Goal: Transaction & Acquisition: Purchase product/service

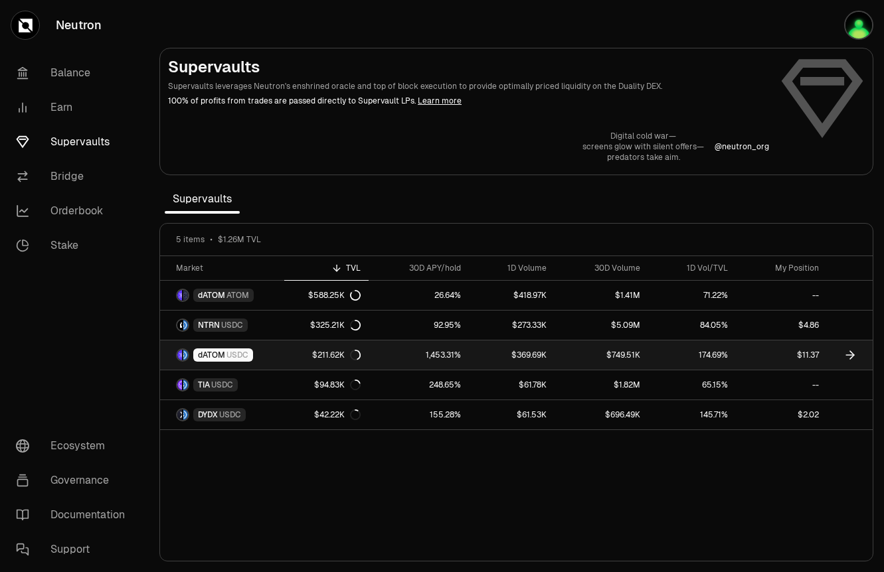
click at [846, 356] on icon at bounding box center [849, 355] width 13 height 13
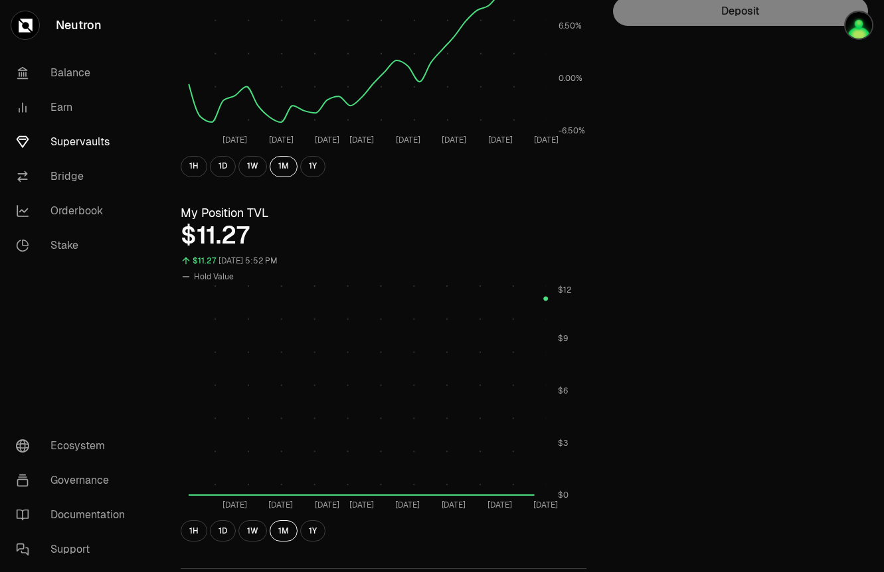
scroll to position [283, 0]
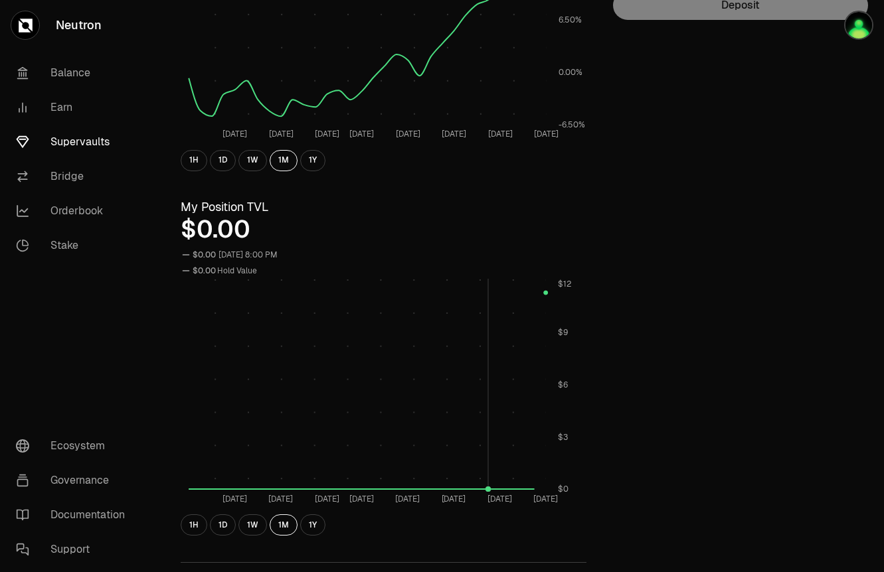
drag, startPoint x: 545, startPoint y: 293, endPoint x: 469, endPoint y: 321, distance: 81.3
click at [466, 322] on rect at bounding box center [368, 385] width 358 height 213
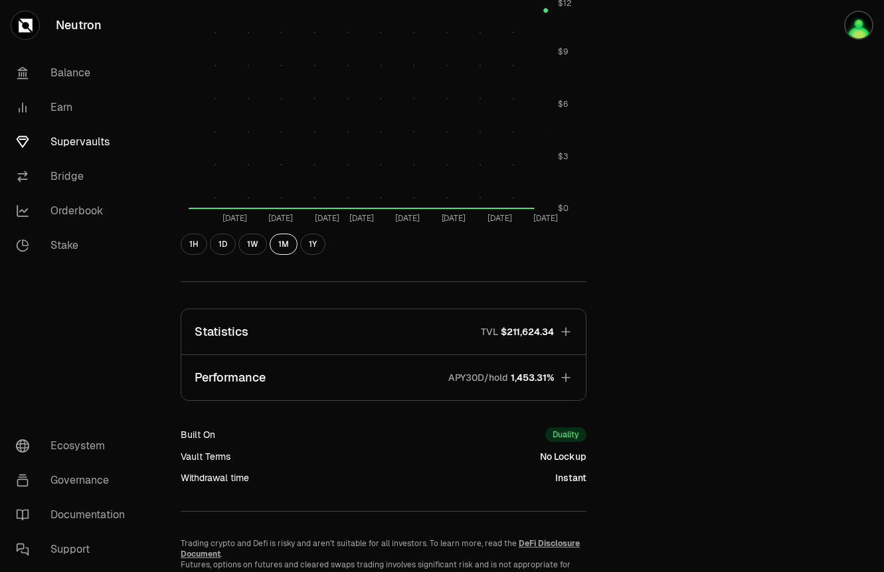
scroll to position [537, 0]
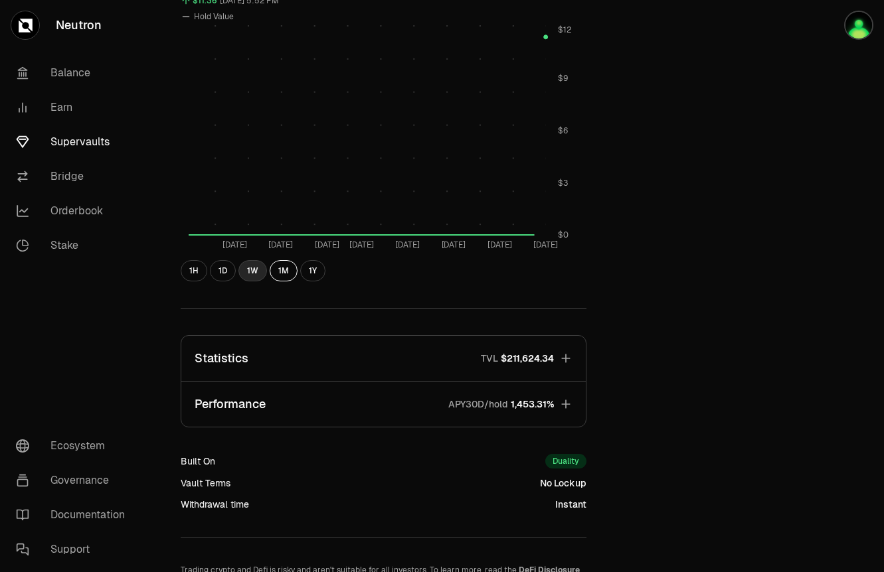
click at [262, 276] on button "1W" at bounding box center [252, 270] width 29 height 21
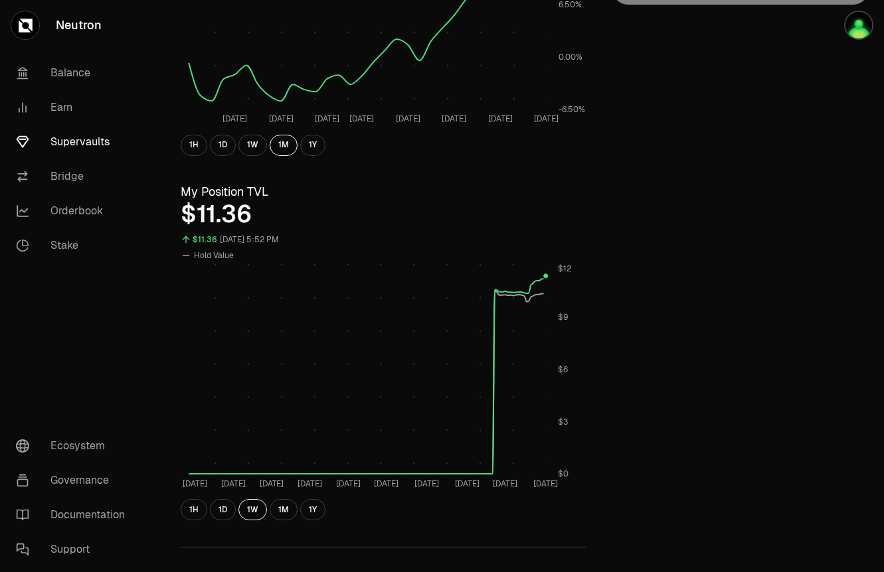
scroll to position [301, 0]
click at [72, 103] on link "Earn" at bounding box center [74, 107] width 138 height 35
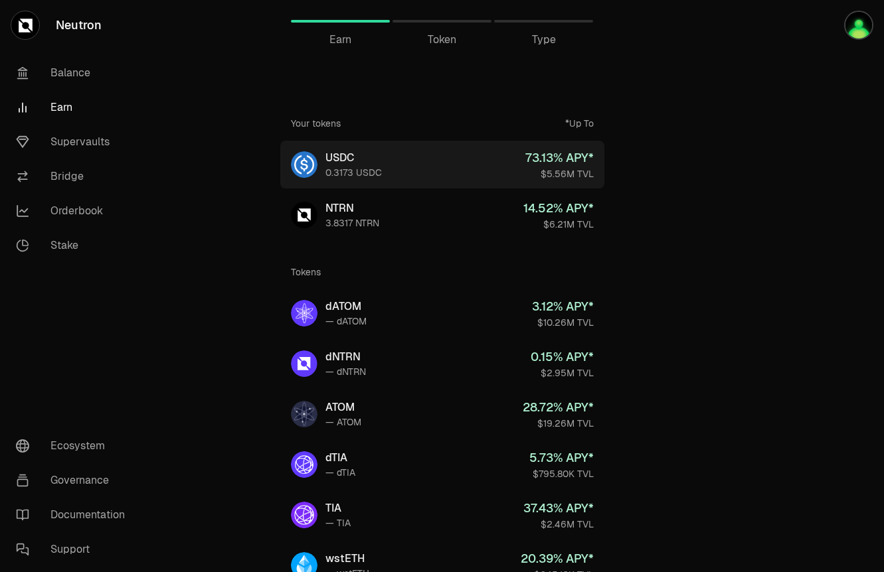
click at [389, 169] on link "USDC 0.3173 USDC 73.13 % APY* $5.56M TVL" at bounding box center [442, 165] width 324 height 48
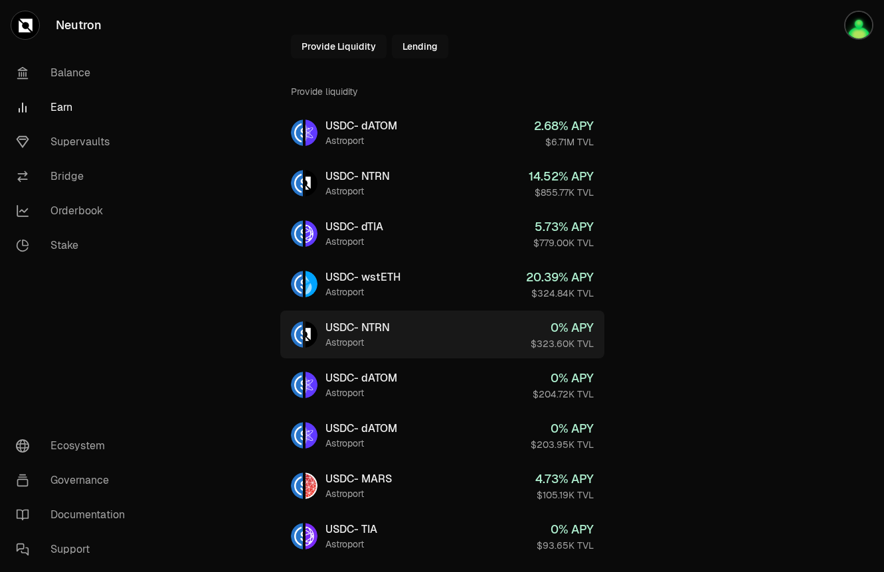
scroll to position [70, 0]
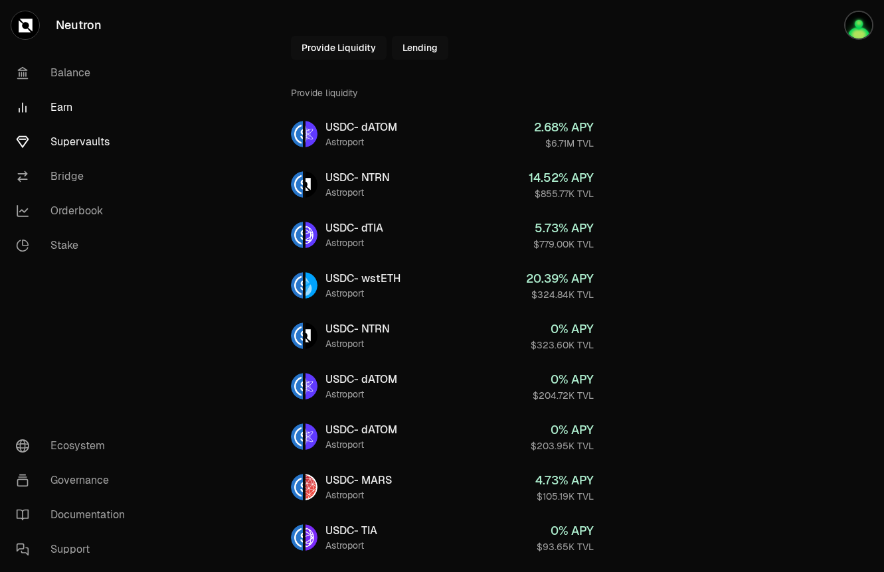
click at [79, 141] on link "Supervaults" at bounding box center [74, 142] width 138 height 35
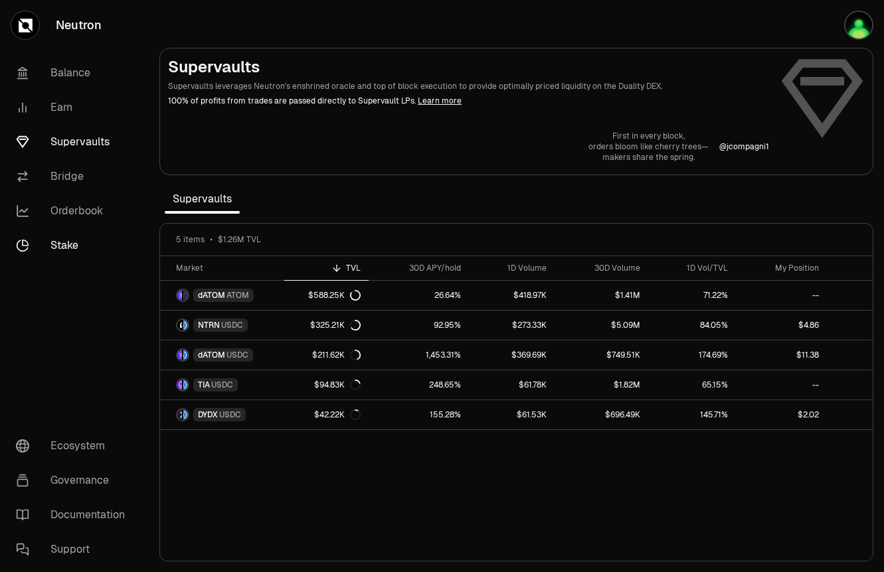
click at [58, 248] on link "Stake" at bounding box center [74, 245] width 138 height 35
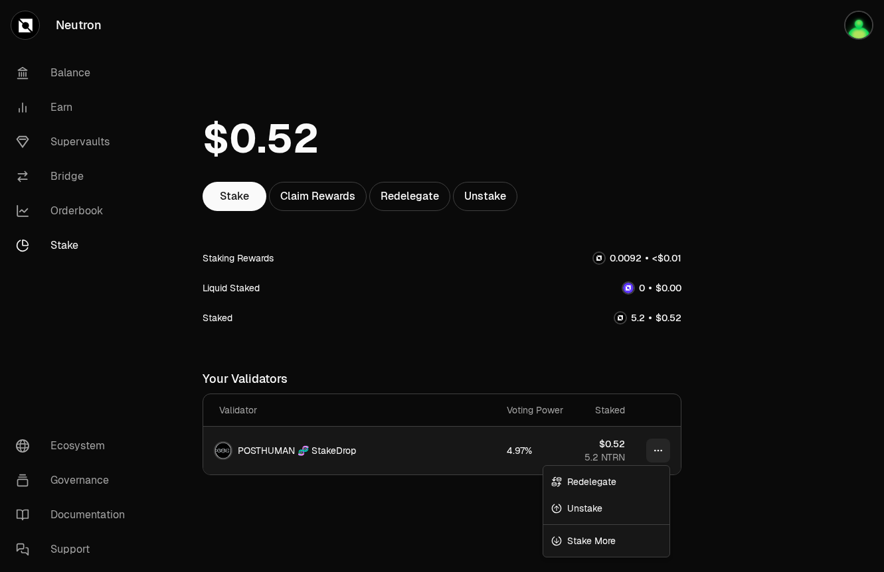
click at [662, 454] on html "Neutron Balance Earn Supervaults Bridge Orderbook Stake Ecosystem Governance Do…" at bounding box center [442, 291] width 884 height 582
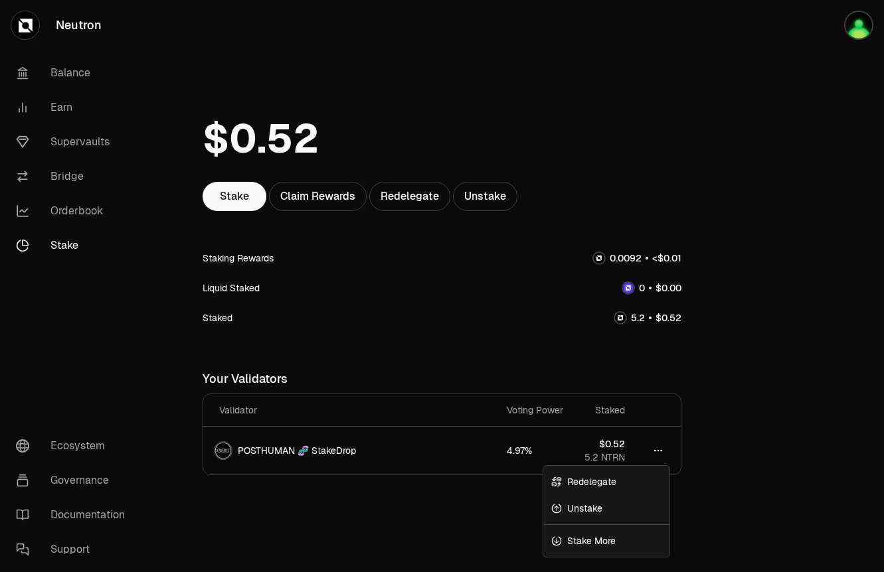
click at [394, 292] on html "Neutron Balance Earn Supervaults Bridge Orderbook Stake Ecosystem Governance Do…" at bounding box center [442, 291] width 884 height 582
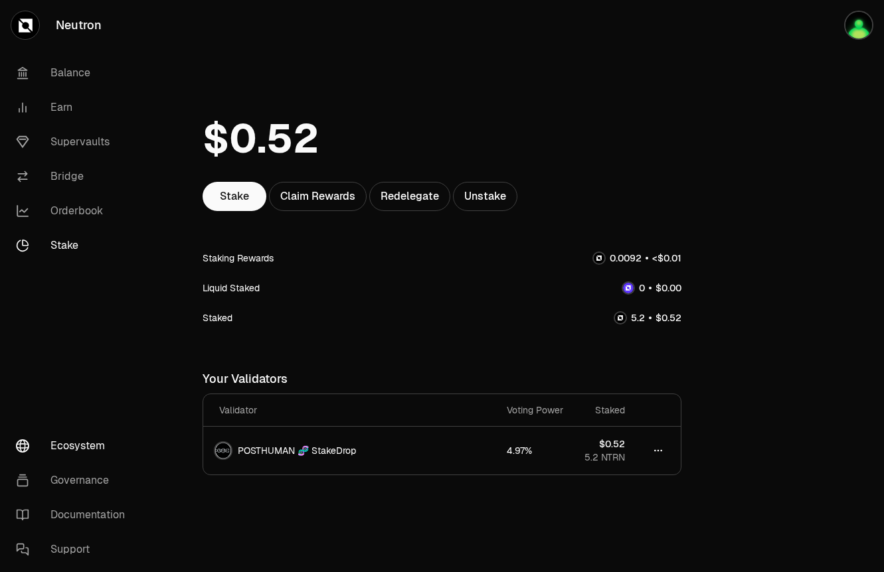
click at [97, 456] on link "Ecosystem" at bounding box center [74, 446] width 138 height 35
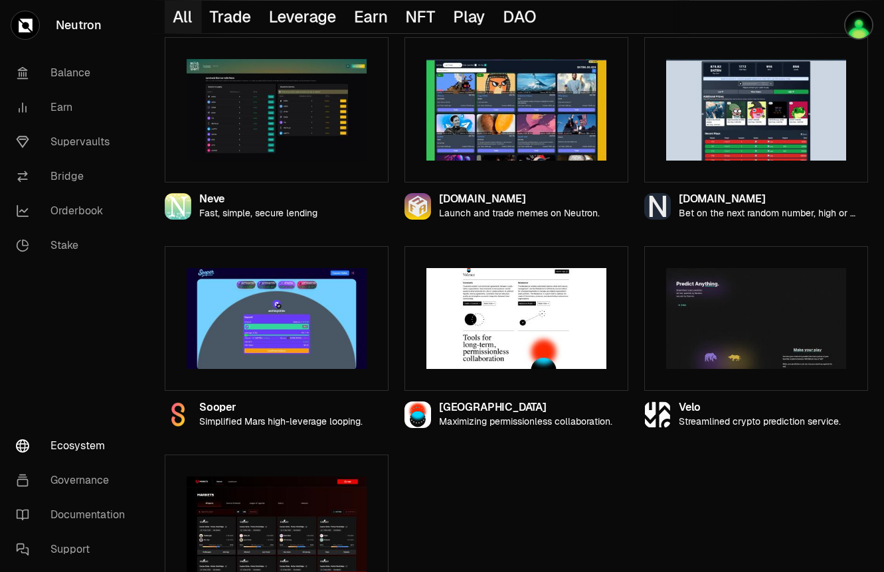
scroll to position [1186, 0]
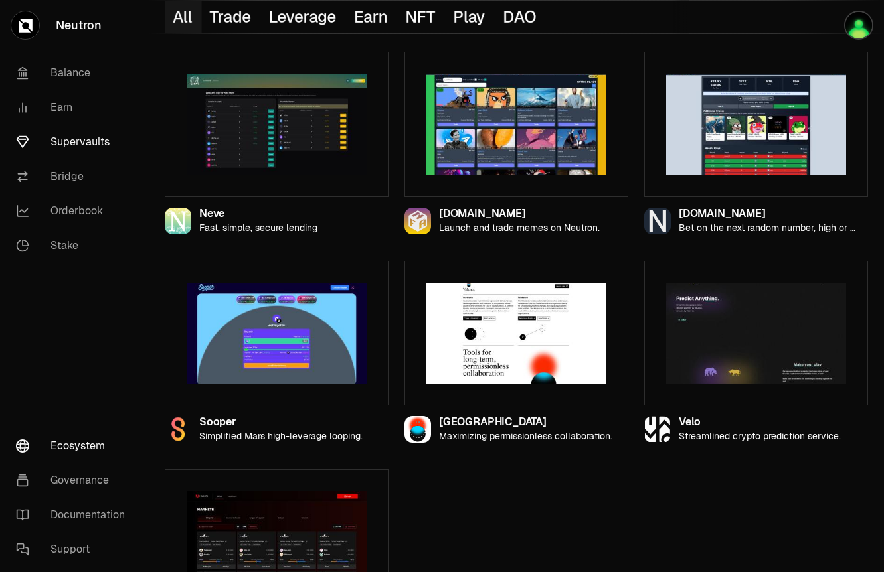
click at [88, 154] on link "Supervaults" at bounding box center [74, 142] width 138 height 35
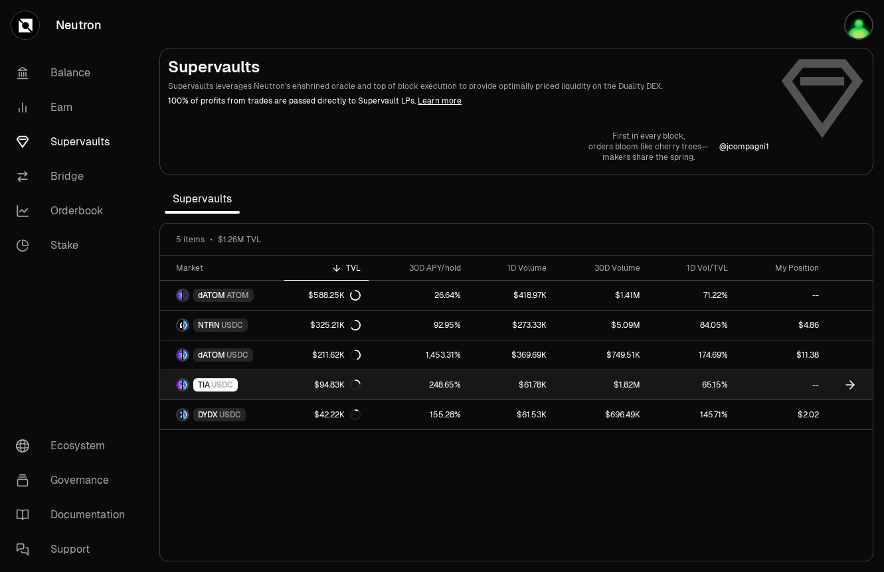
click at [300, 379] on link "$94.83K" at bounding box center [326, 385] width 84 height 29
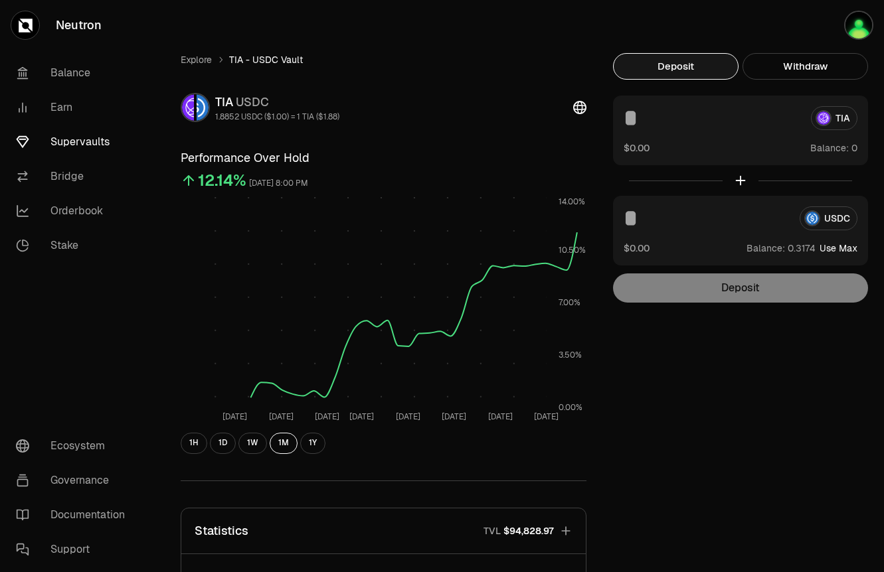
click at [848, 250] on button "Use Max" at bounding box center [838, 248] width 38 height 13
type input "********"
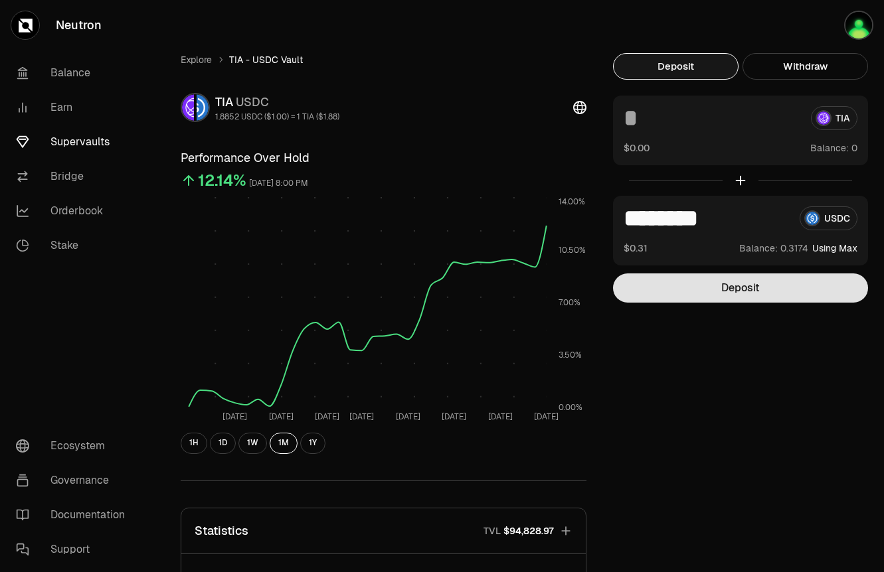
click at [778, 286] on button "Deposit" at bounding box center [740, 288] width 255 height 29
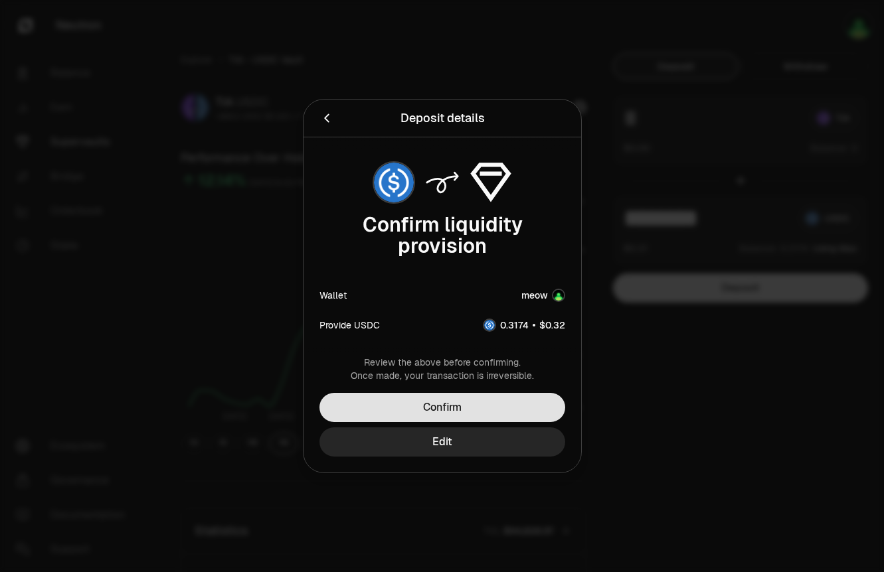
click at [509, 412] on button "Confirm" at bounding box center [442, 407] width 246 height 29
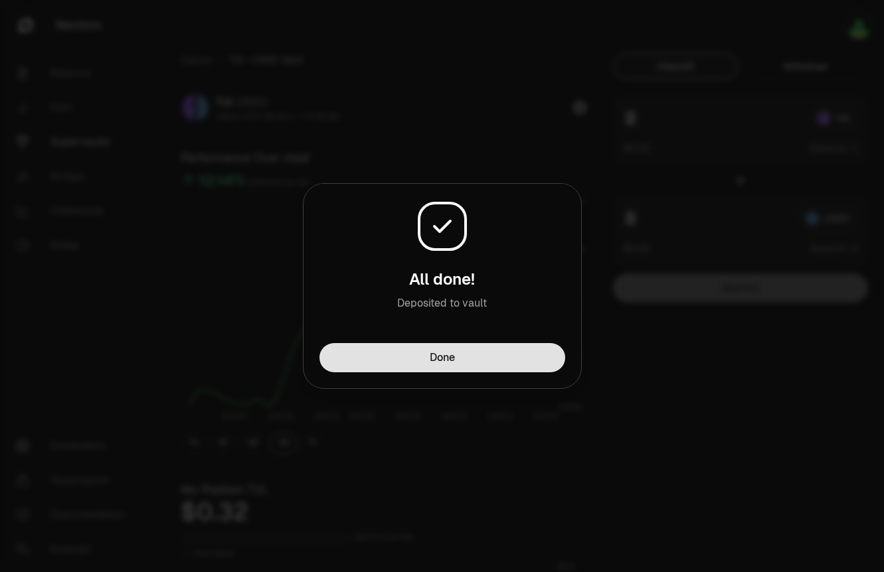
click at [479, 359] on button "Done" at bounding box center [442, 357] width 246 height 29
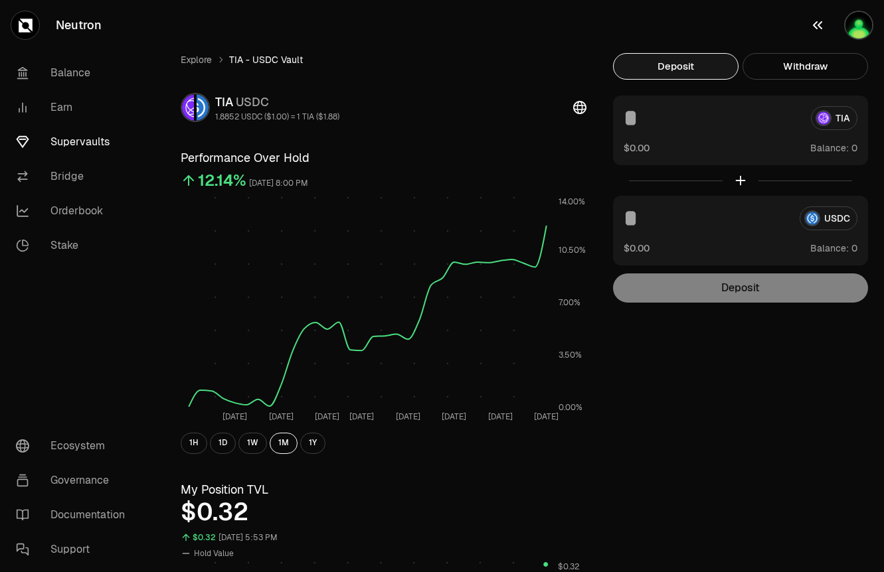
click at [863, 32] on img "button" at bounding box center [858, 25] width 29 height 29
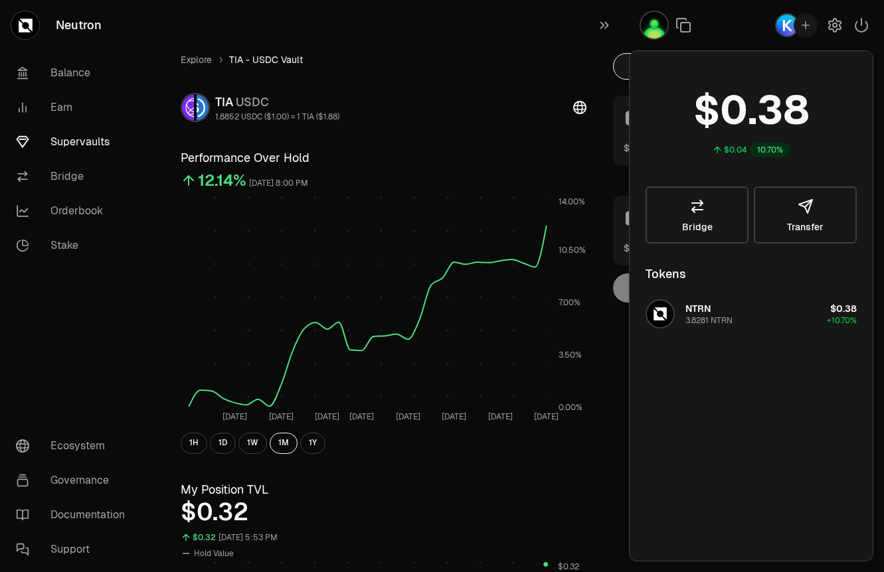
click at [761, 142] on div "$0.04 10.70%" at bounding box center [750, 119] width 211 height 104
click at [774, 153] on div "10.70%" at bounding box center [770, 150] width 41 height 15
click at [834, 24] on icon "button" at bounding box center [835, 25] width 16 height 16
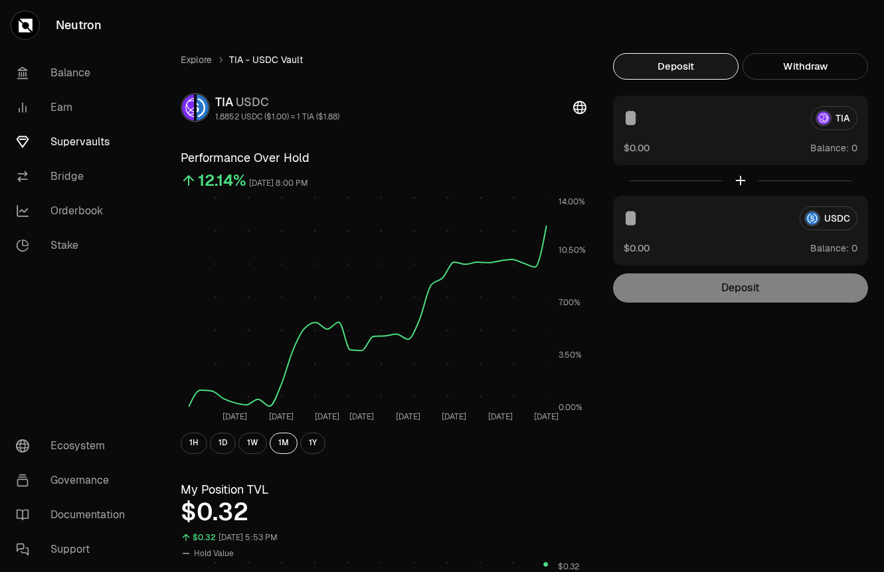
click at [93, 138] on link "Supervaults" at bounding box center [74, 142] width 138 height 35
